Goal: Use online tool/utility: Utilize a website feature to perform a specific function

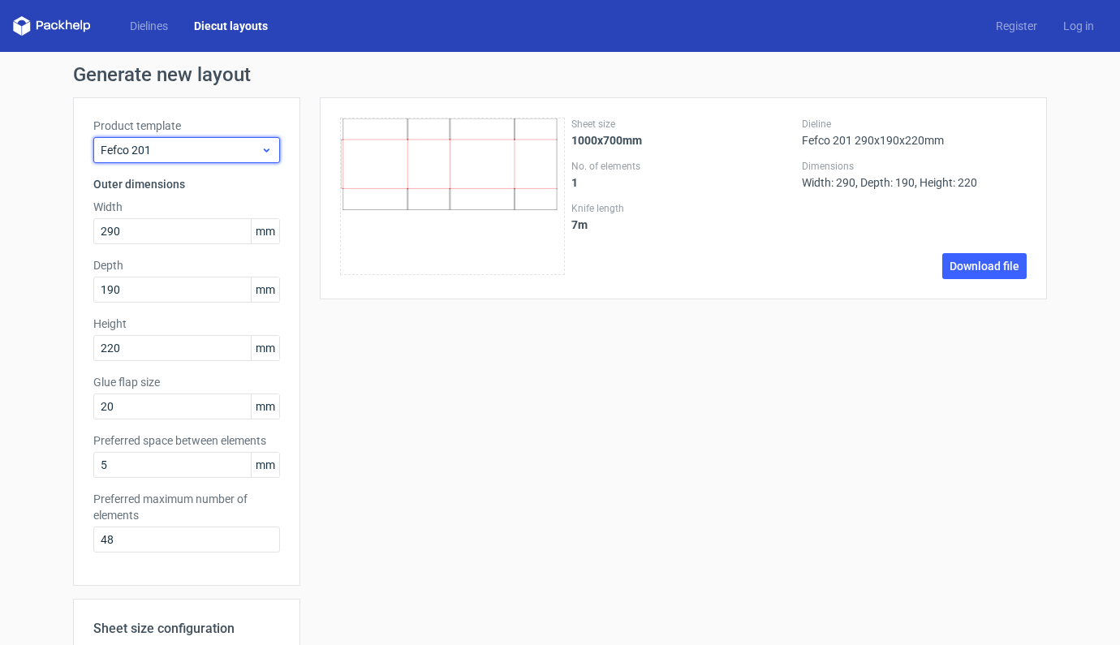
click at [267, 155] on div "Fefco 201" at bounding box center [186, 150] width 187 height 26
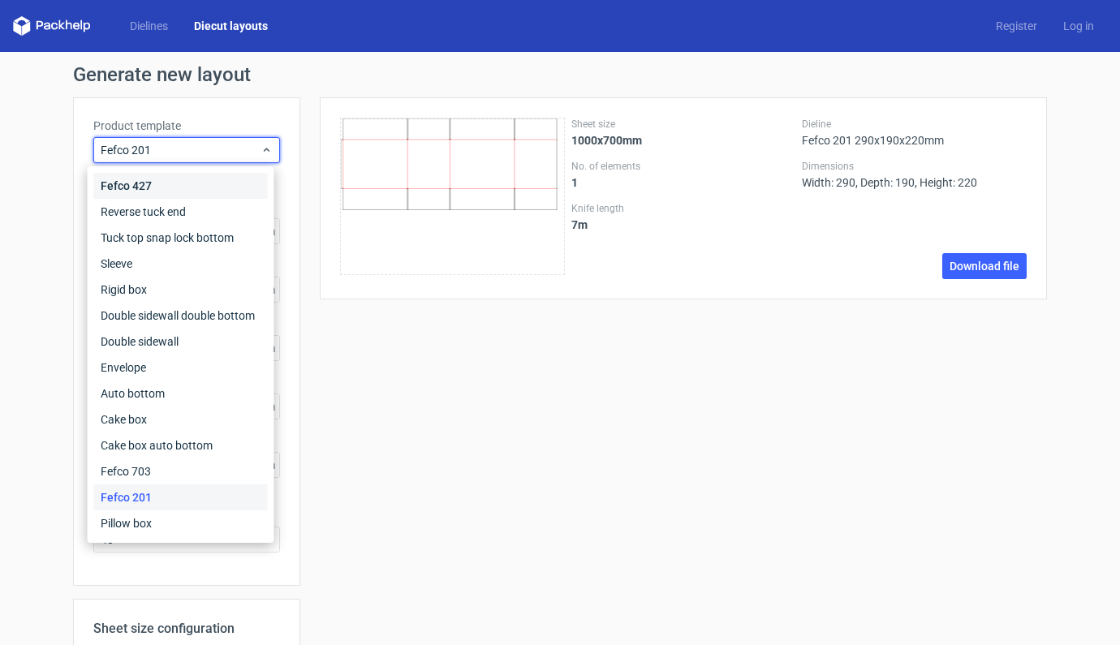
click at [141, 186] on div "Fefco 427" at bounding box center [181, 186] width 174 height 26
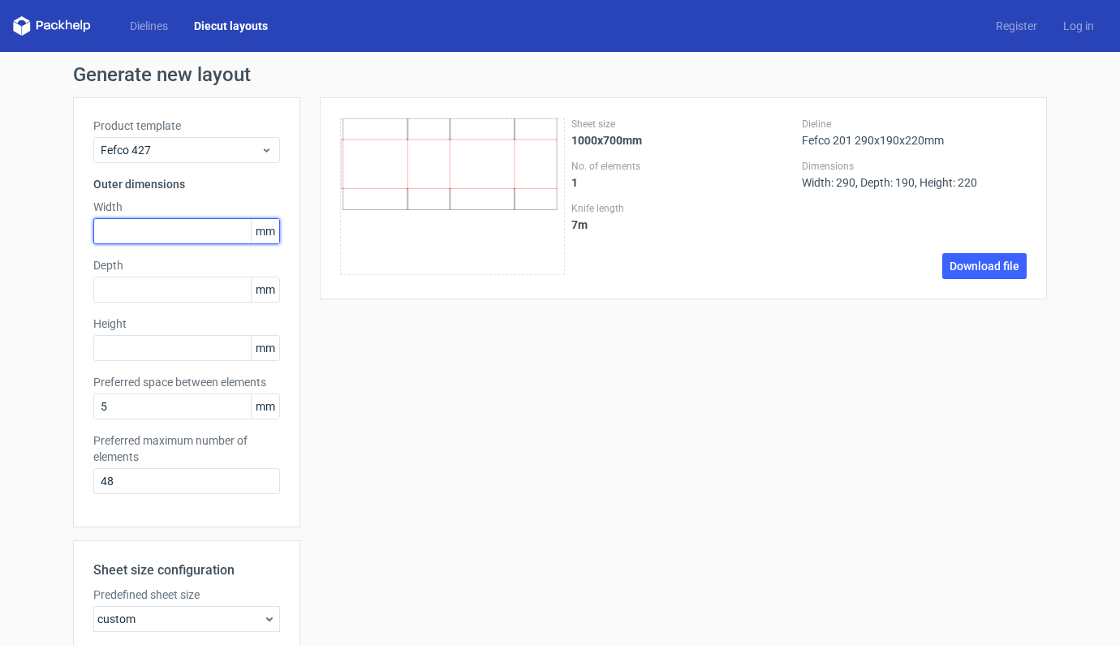
click at [145, 235] on input "text" at bounding box center [186, 231] width 187 height 26
type input "260"
type input "190"
type input "60"
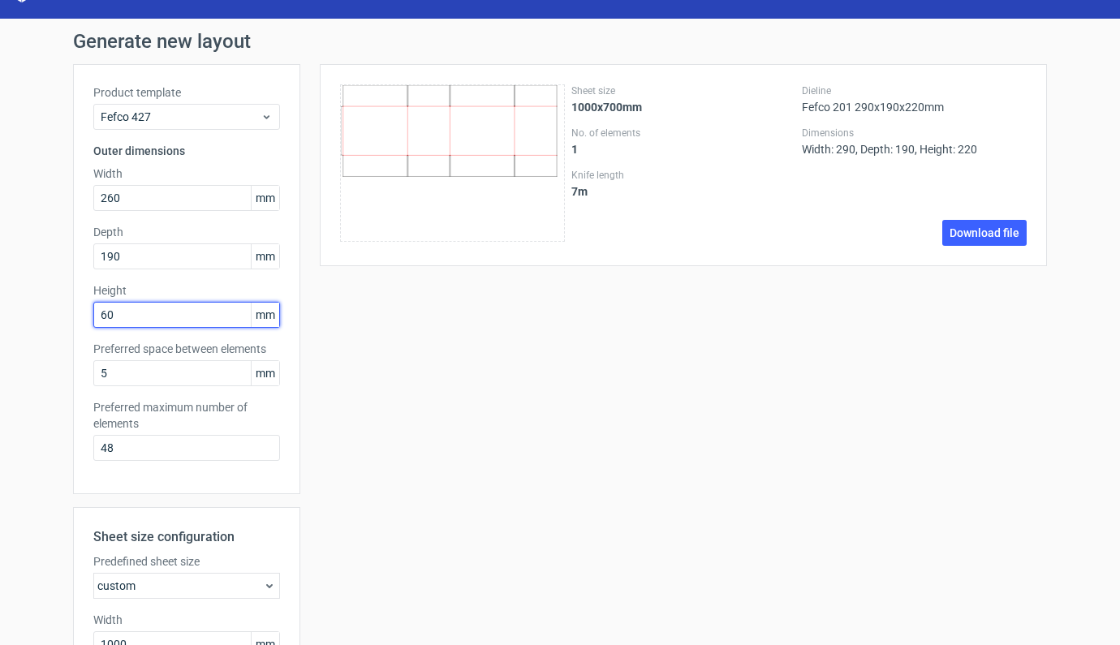
scroll to position [346, 0]
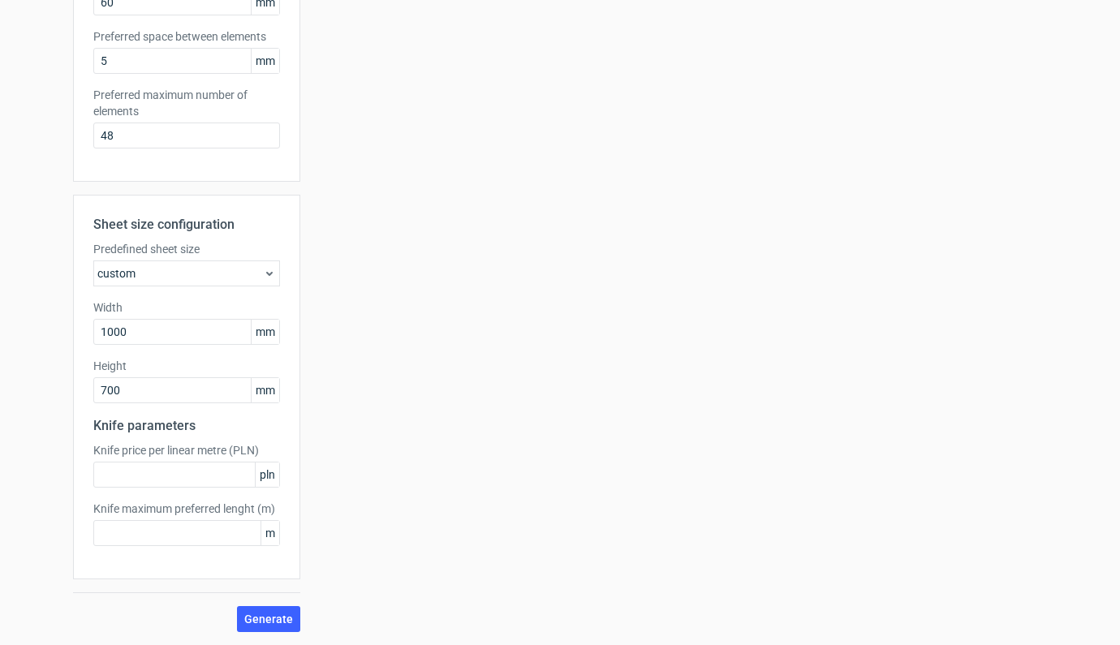
click at [262, 286] on div "custom" at bounding box center [186, 274] width 187 height 26
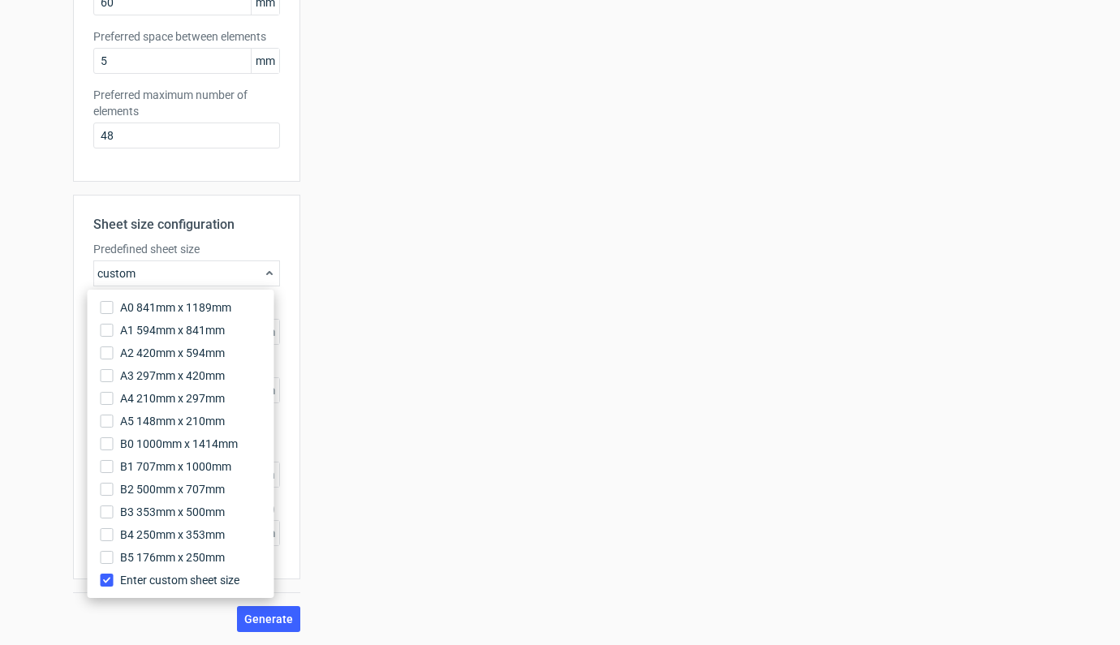
click at [264, 274] on icon at bounding box center [269, 273] width 13 height 13
click at [109, 582] on input "Enter custom sheet size" at bounding box center [107, 580] width 13 height 13
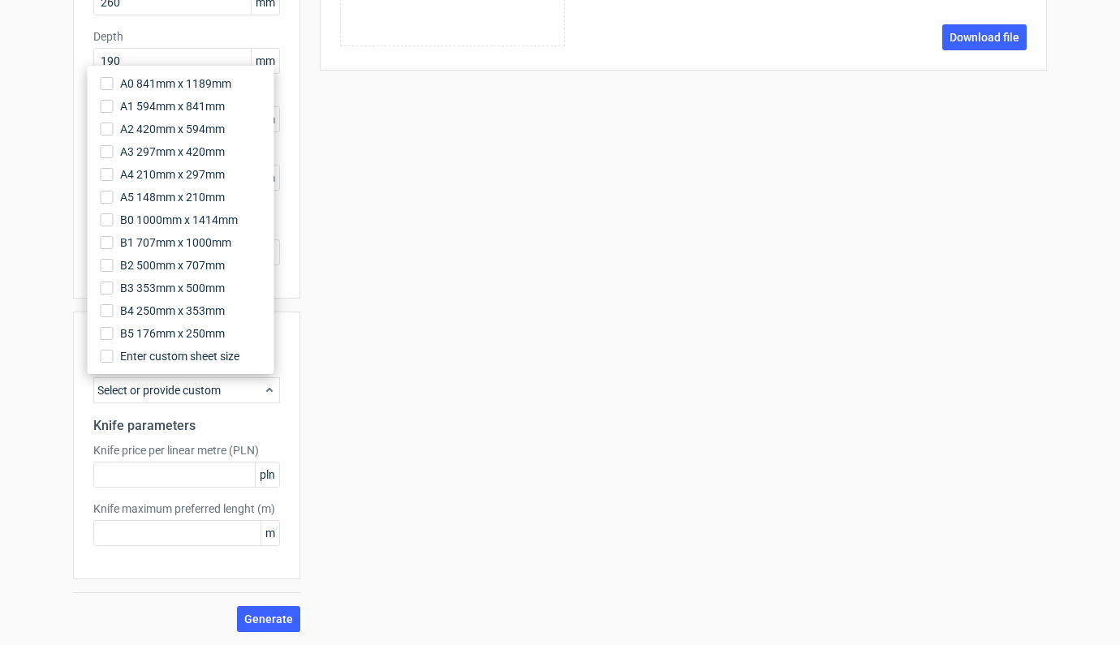
click at [347, 427] on div "Sheet size 1000x700mm No. of elements 1 Knife length 7 m Dieline Fefco 201 290x…" at bounding box center [673, 251] width 747 height 764
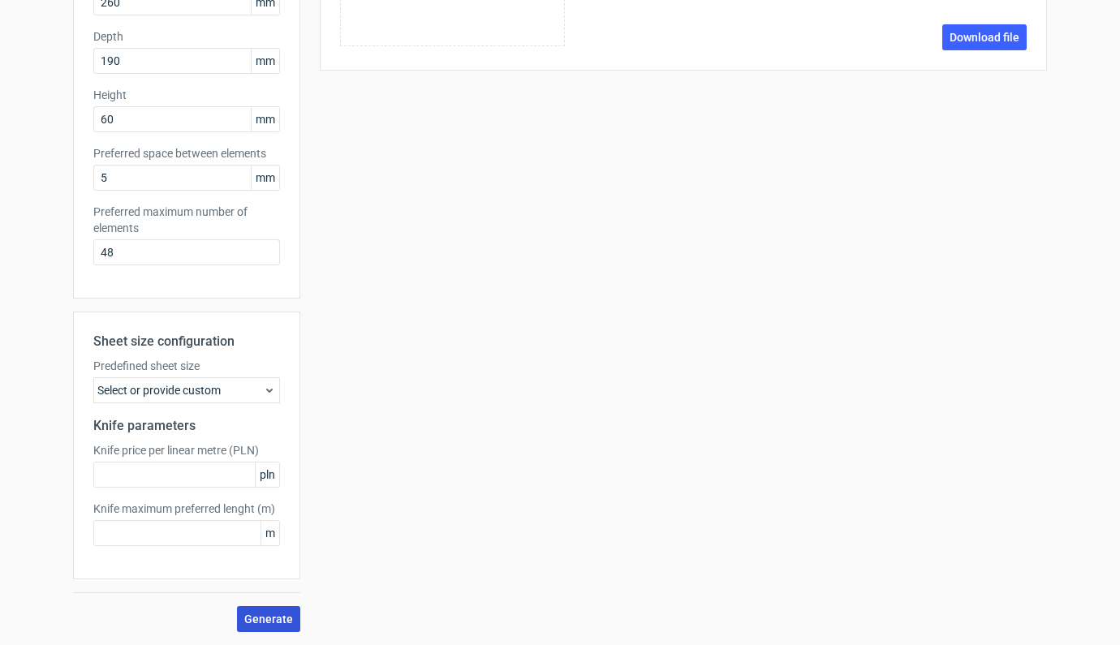
click at [277, 614] on span "Generate" at bounding box center [268, 619] width 49 height 11
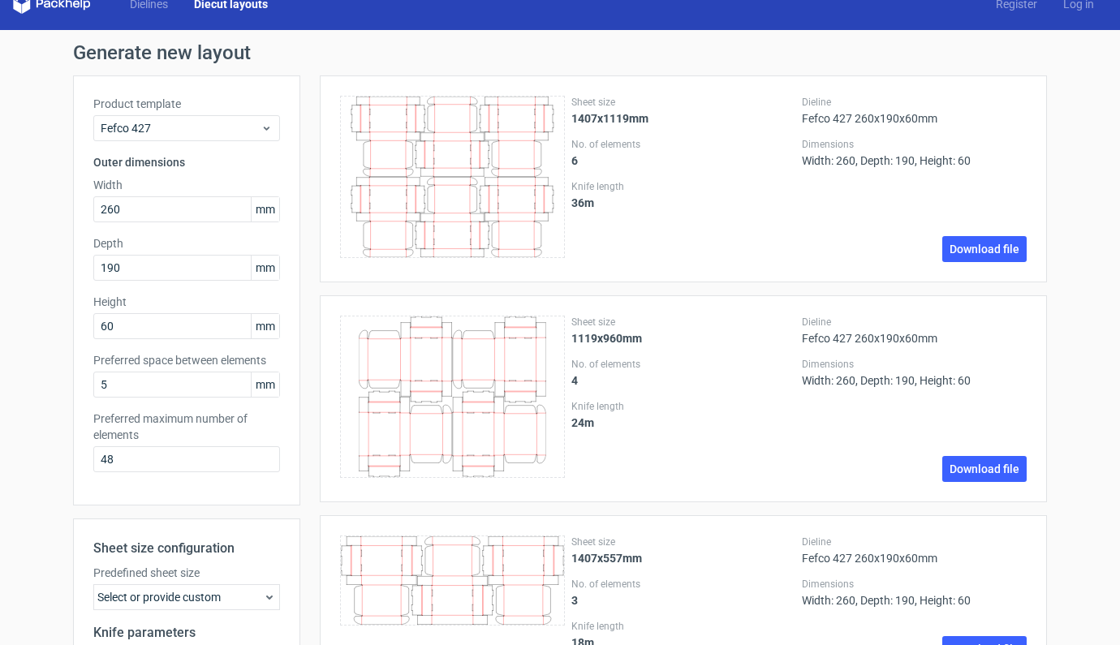
scroll to position [395, 0]
